Goal: Task Accomplishment & Management: Use online tool/utility

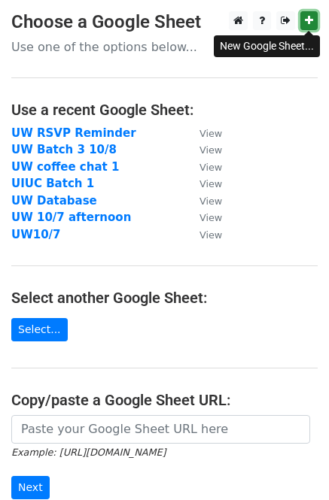
click at [307, 14] on link at bounding box center [308, 20] width 17 height 19
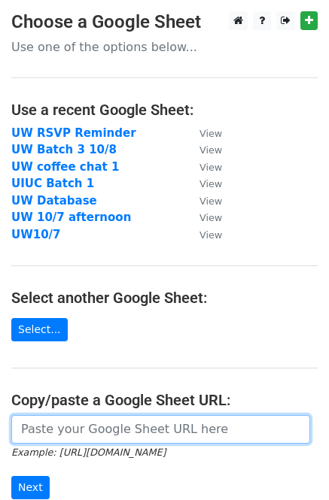
click at [72, 425] on input "url" at bounding box center [160, 429] width 299 height 29
paste input "https://docs.google.com/spreadsheets/d/1puGPpW9-7dvjXj-x6sbxbnboBM_5iay6WY3I_ii…"
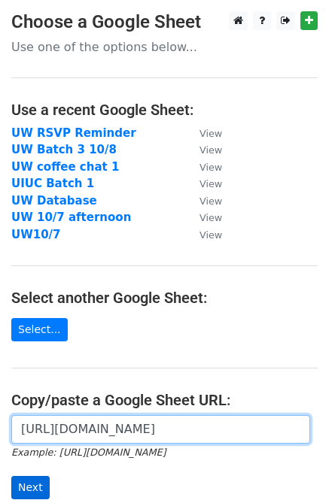
type input "https://docs.google.com/spreadsheets/d/1puGPpW9-7dvjXj-x6sbxbnboBM_5iay6WY3I_ii…"
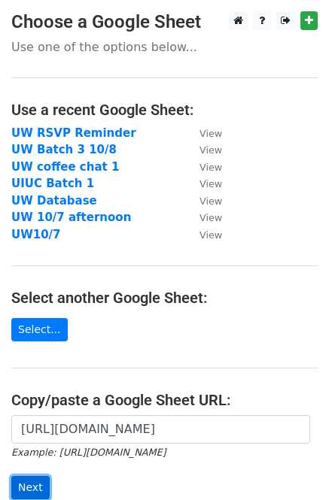
click at [39, 476] on input "Next" at bounding box center [30, 487] width 38 height 23
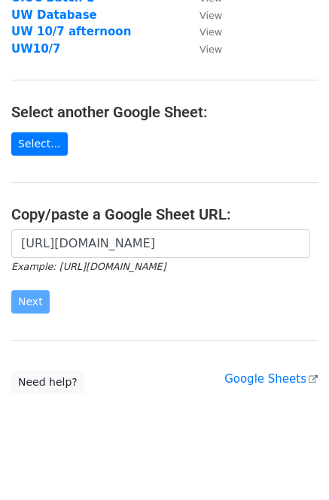
scroll to position [200, 0]
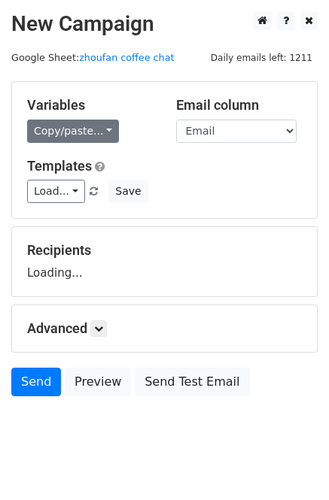
click at [82, 132] on link "Copy/paste..." at bounding box center [73, 131] width 92 height 23
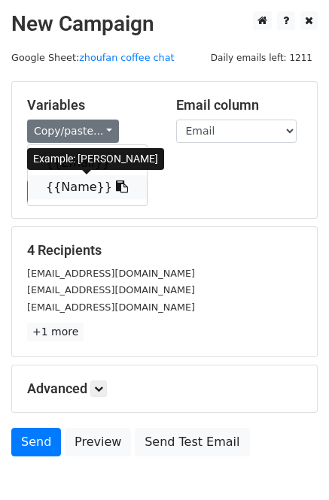
click at [81, 183] on link "{{Name}}" at bounding box center [87, 187] width 119 height 24
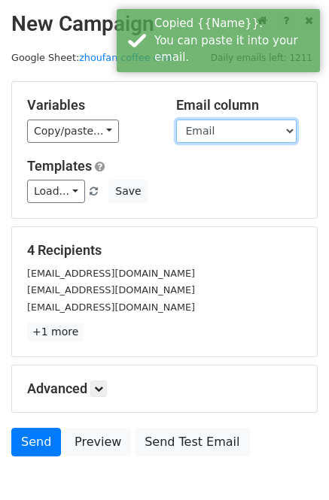
click at [222, 131] on select "Email Name" at bounding box center [236, 131] width 120 height 23
click at [176, 120] on select "Email Name" at bounding box center [236, 131] width 120 height 23
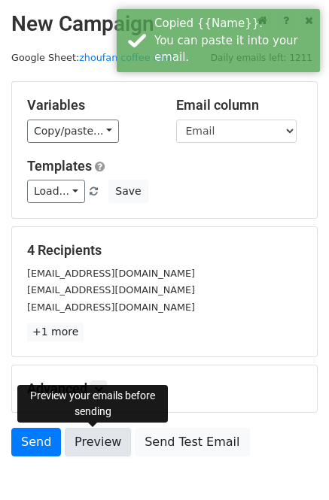
click at [82, 431] on link "Preview" at bounding box center [98, 442] width 66 height 29
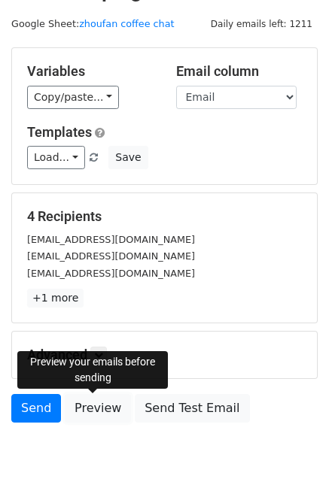
scroll to position [84, 0]
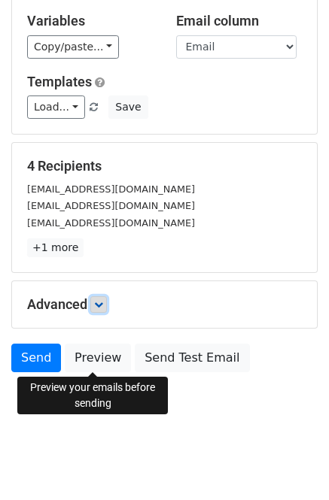
click at [107, 308] on link at bounding box center [98, 304] width 17 height 17
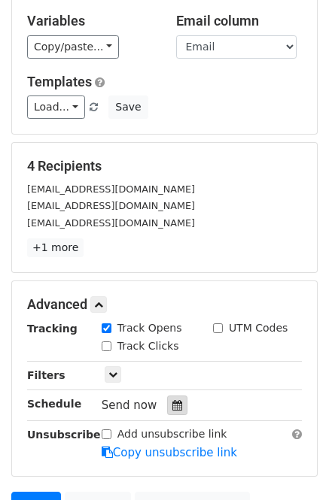
click at [174, 404] on icon at bounding box center [177, 405] width 10 height 11
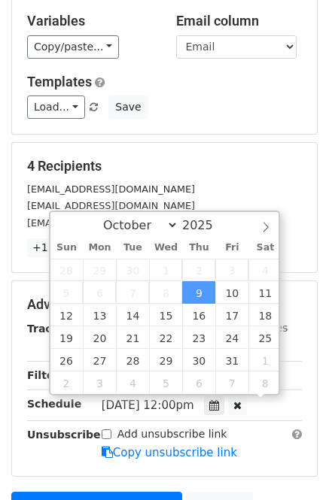
scroll to position [1, 0]
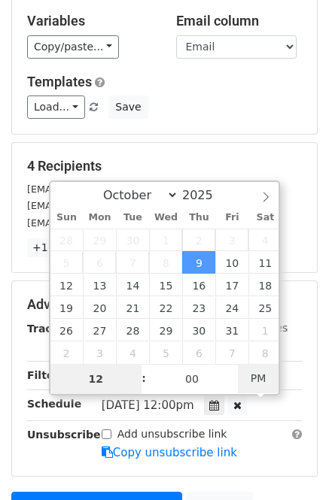
type input "[DATE] 01:22"
type input "01"
type input "22"
click at [264, 381] on span "PM" at bounding box center [258, 378] width 41 height 30
drag, startPoint x: 110, startPoint y: 377, endPoint x: 77, endPoint y: 376, distance: 32.4
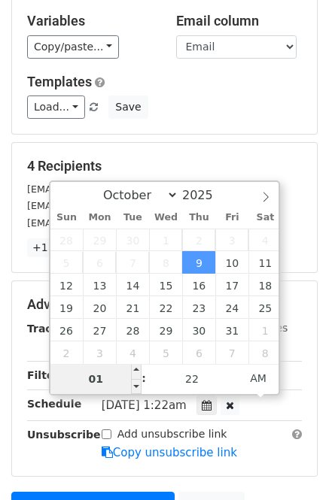
click at [77, 376] on input "01" at bounding box center [96, 379] width 92 height 30
type input "08"
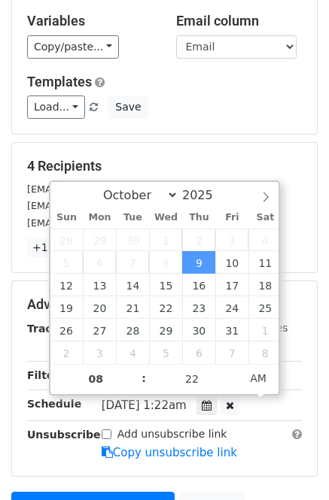
type input "[DATE] 08:22"
click at [272, 405] on div "[DATE]-10-09 08:22" at bounding box center [190, 406] width 177 height 20
click at [323, 118] on main "New Campaign Daily emails left: 1211 Google Sheet: zhoufan coffee chat Variable…" at bounding box center [164, 245] width 329 height 637
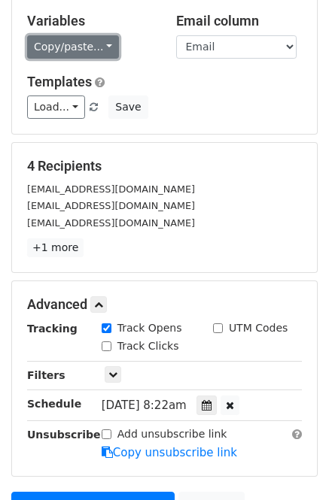
click at [90, 50] on link "Copy/paste..." at bounding box center [73, 46] width 92 height 23
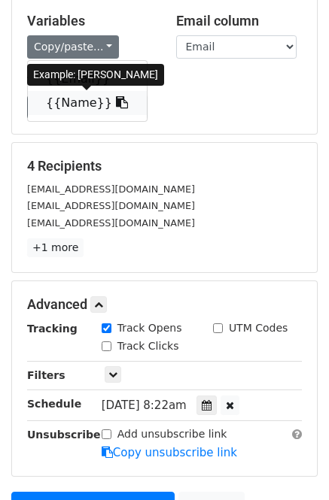
click at [74, 100] on link "{{Name}}" at bounding box center [87, 103] width 119 height 24
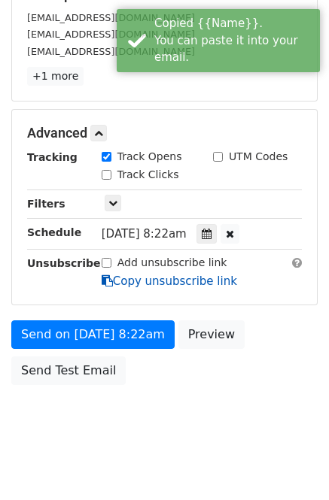
scroll to position [267, 0]
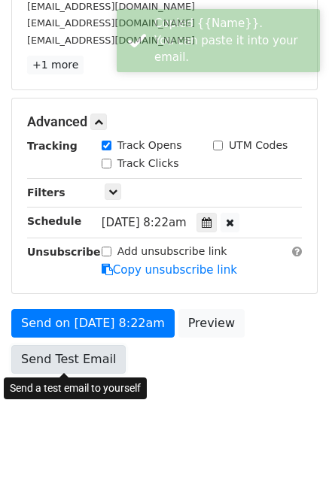
click at [59, 357] on link "Send Test Email" at bounding box center [68, 359] width 114 height 29
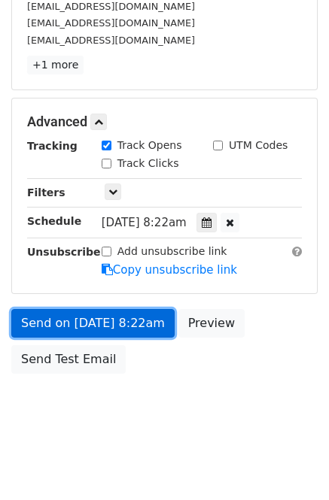
click at [93, 323] on link "Send on [DATE] 8:22am" at bounding box center [92, 323] width 163 height 29
